Goal: Task Accomplishment & Management: Manage account settings

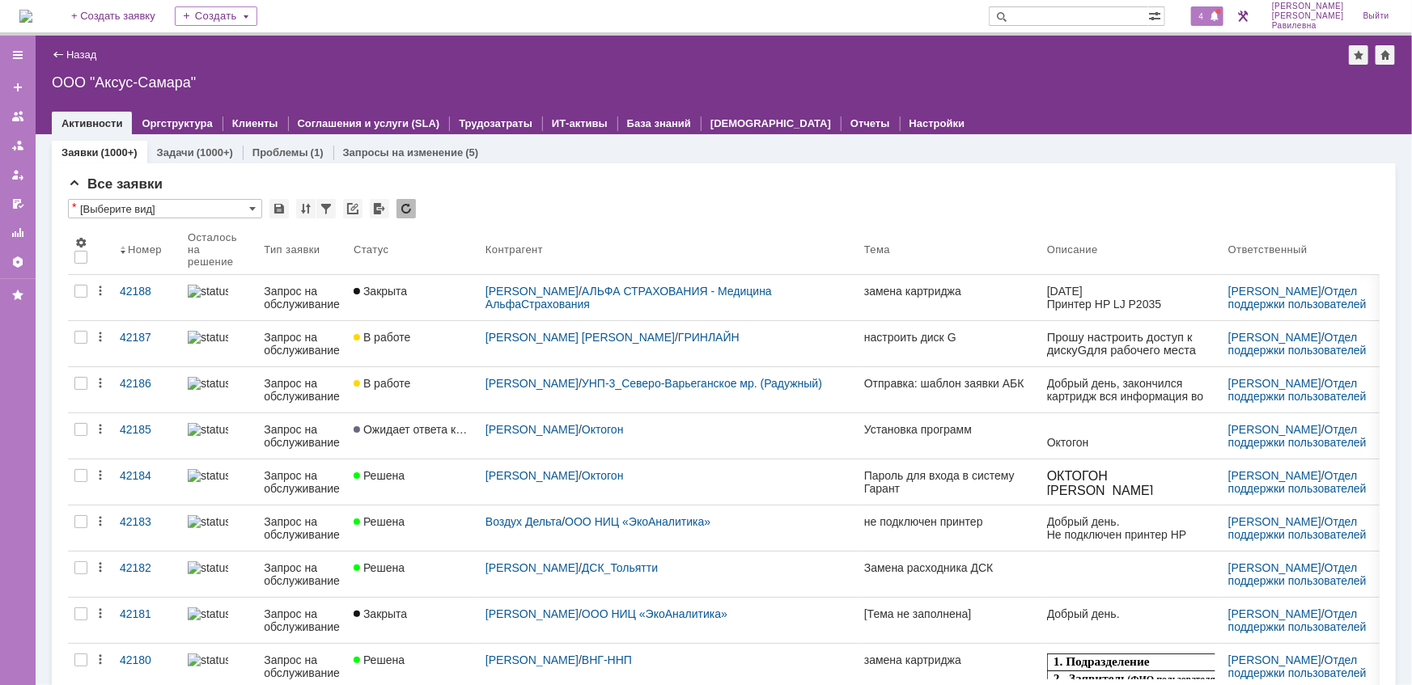
click at [1209, 20] on span "4" at bounding box center [1201, 16] width 15 height 11
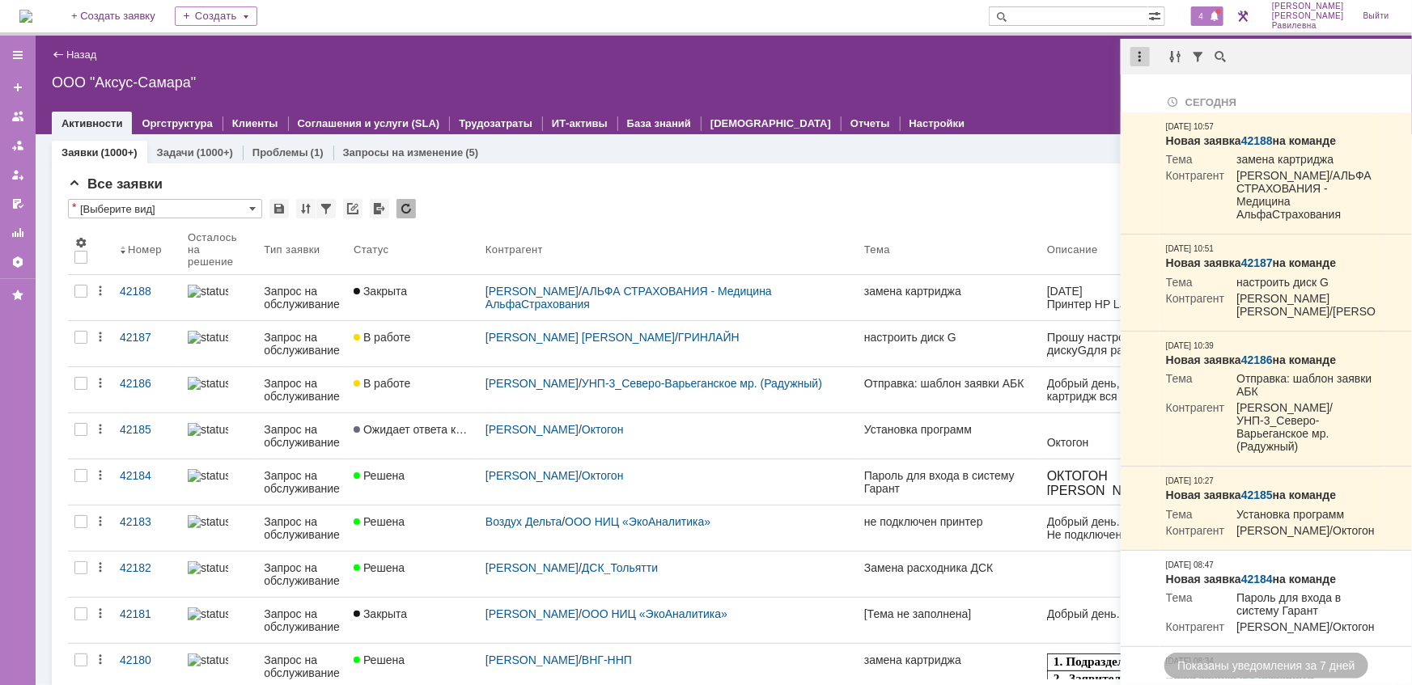
click at [1141, 53] on div at bounding box center [1139, 56] width 19 height 19
click at [1147, 93] on div "Отметить уведомления прочитанными" at bounding box center [1251, 97] width 217 height 11
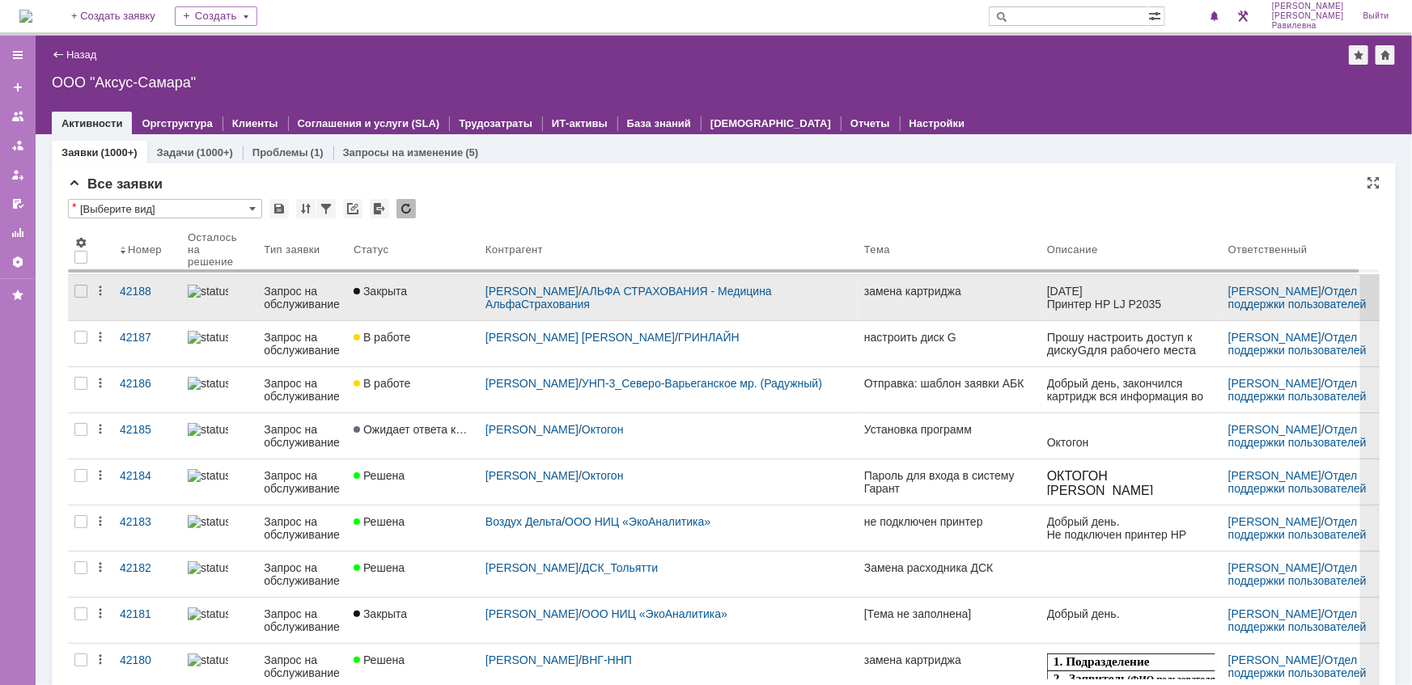
click at [290, 302] on div "Запрос на обслуживание" at bounding box center [302, 298] width 77 height 26
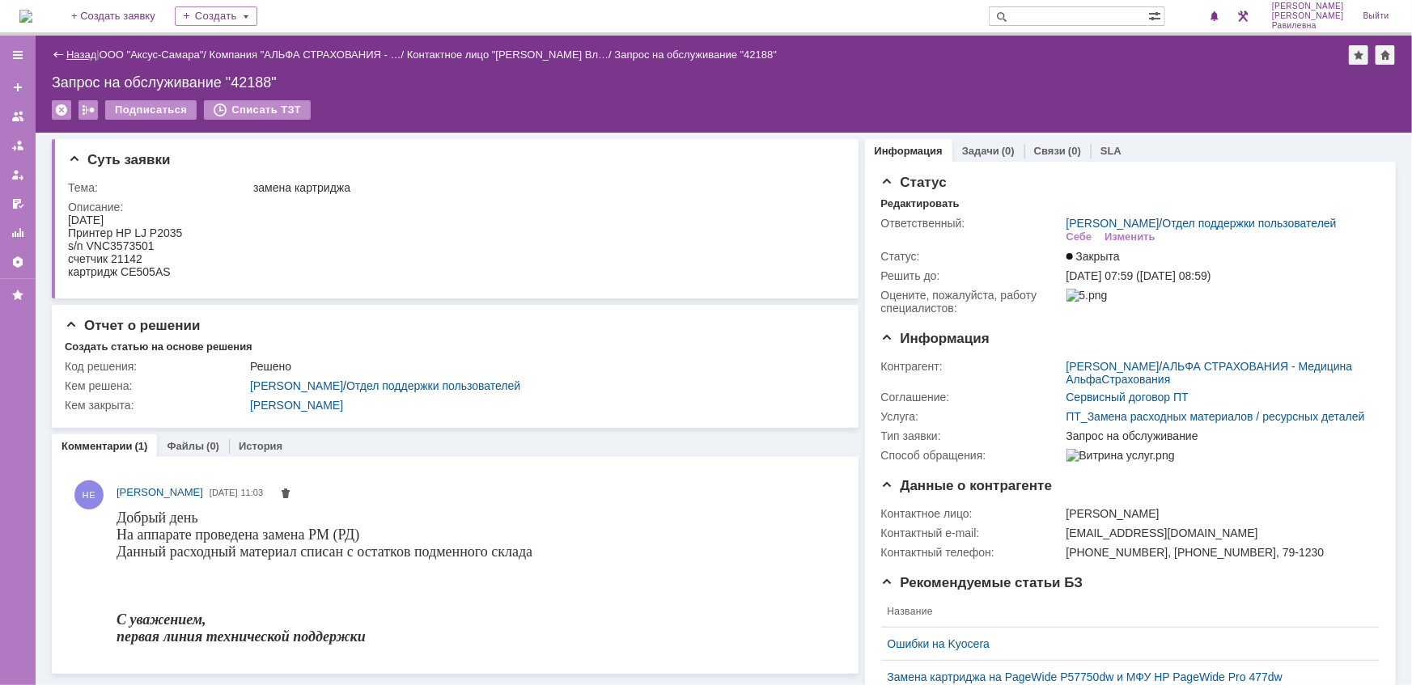
click at [83, 56] on link "Назад" at bounding box center [81, 55] width 30 height 12
